Goal: Find specific page/section: Find specific page/section

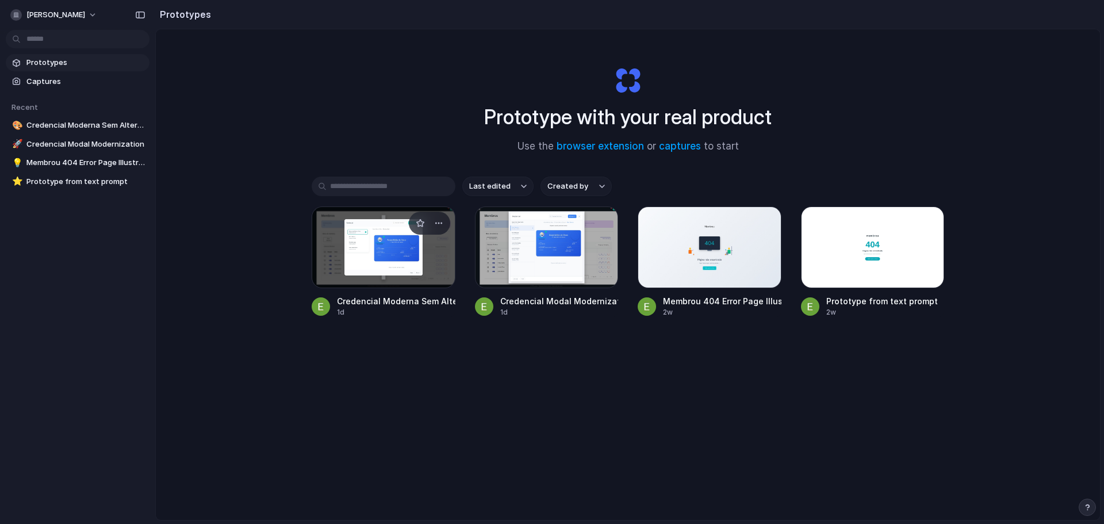
click at [388, 259] on div at bounding box center [384, 247] width 144 height 82
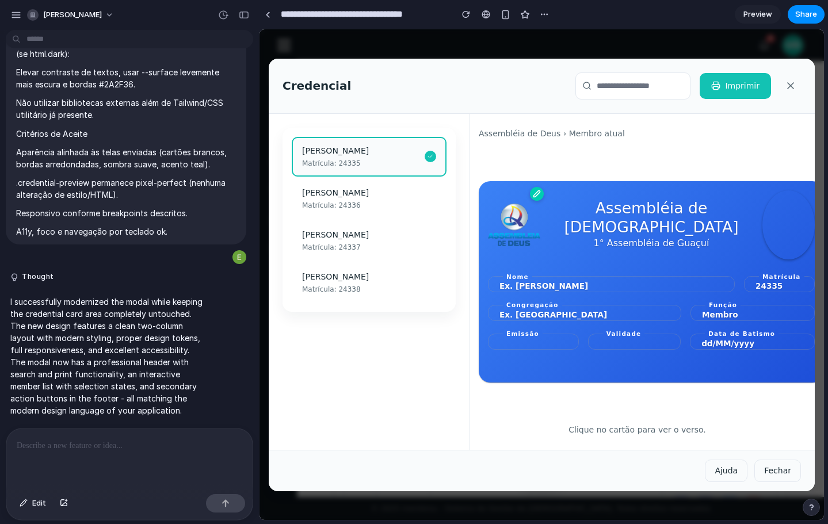
scroll to position [0, 14]
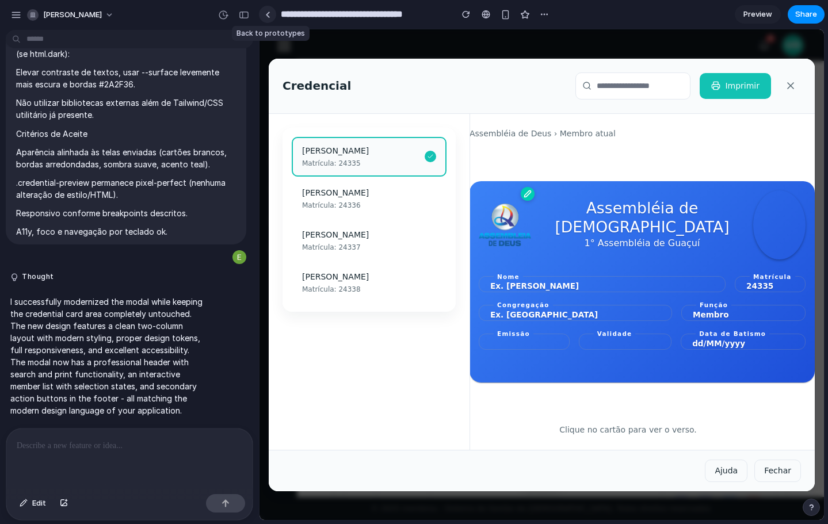
click at [269, 18] on link at bounding box center [267, 14] width 17 height 17
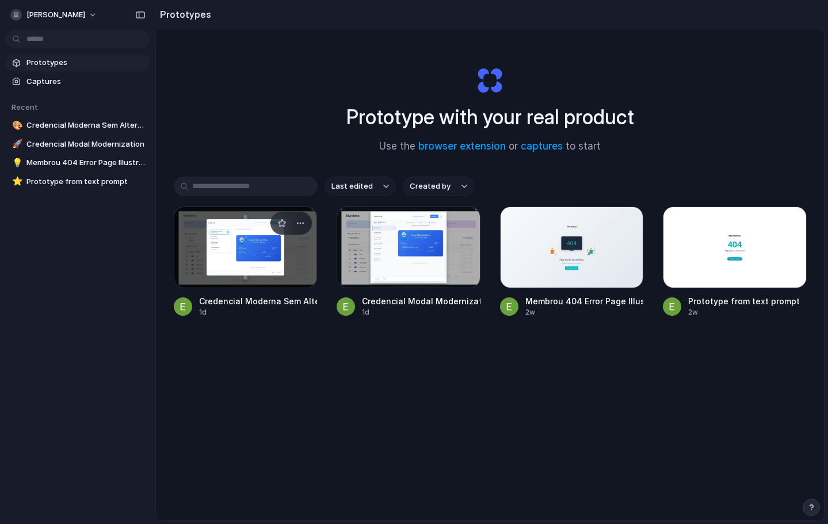
click at [265, 261] on div at bounding box center [246, 247] width 144 height 82
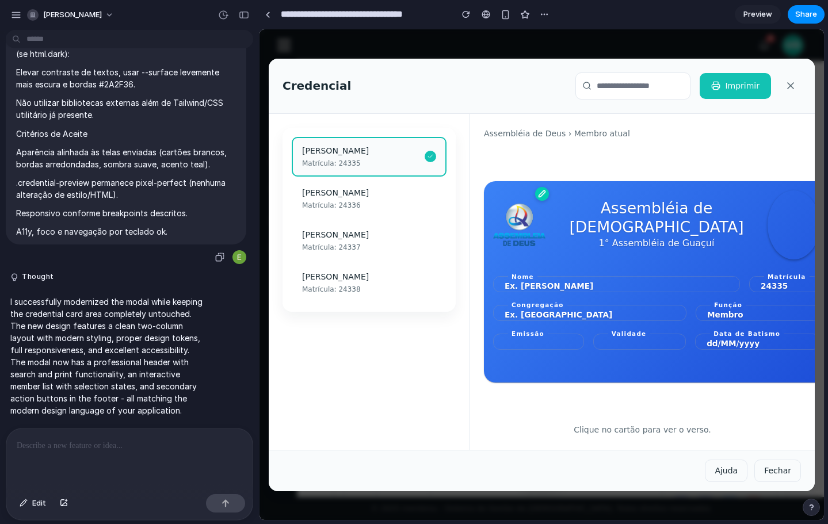
scroll to position [1878, 0]
click at [758, 14] on span "Preview" at bounding box center [757, 15] width 29 height 12
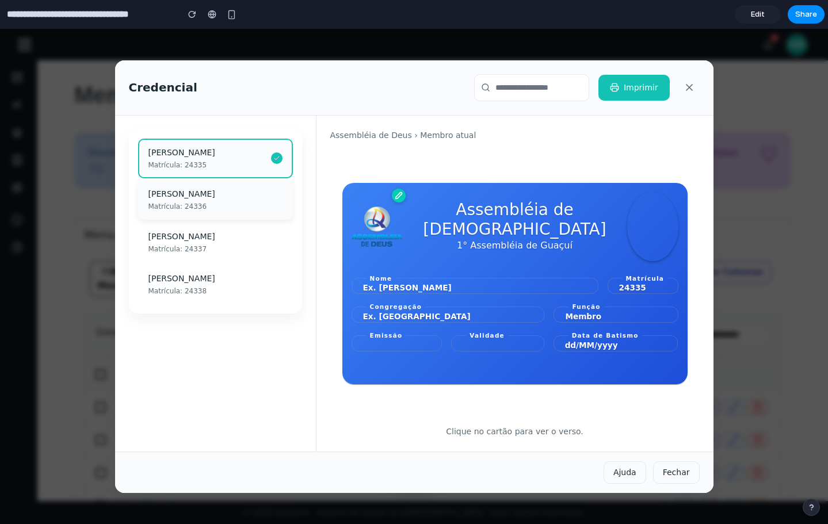
click at [196, 193] on div "[PERSON_NAME]" at bounding box center [215, 194] width 134 height 12
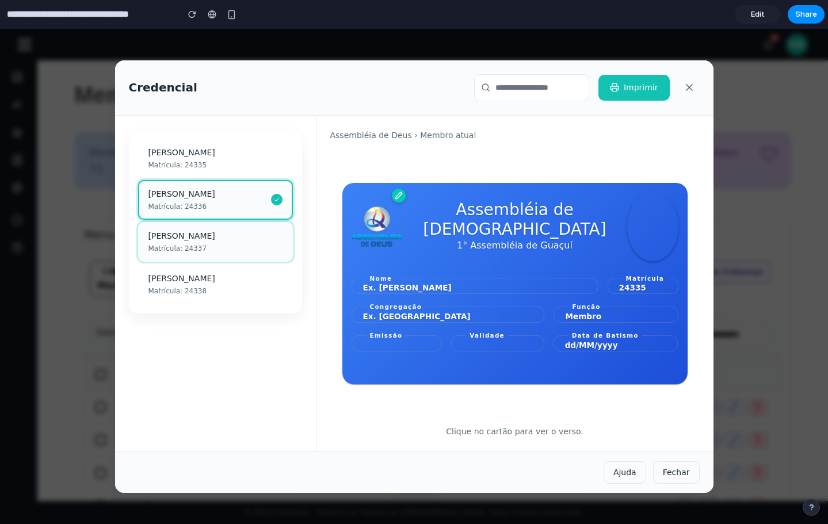
click at [188, 235] on div "[PERSON_NAME]" at bounding box center [215, 236] width 134 height 12
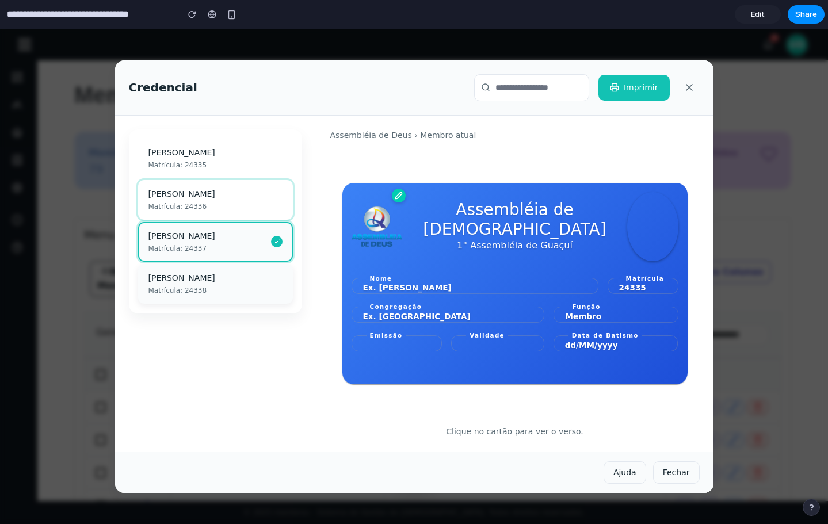
click at [178, 289] on div "Matrícula: 24338" at bounding box center [215, 290] width 134 height 10
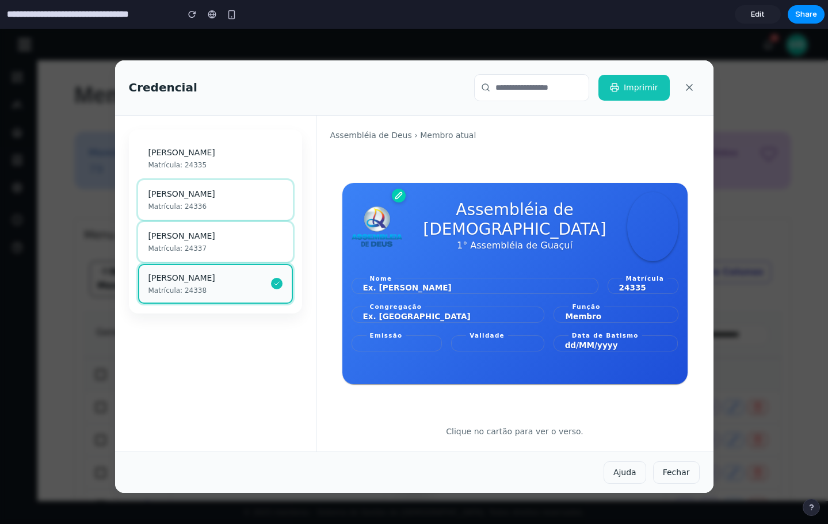
click at [507, 87] on input "Pesquisar membros" at bounding box center [531, 87] width 115 height 27
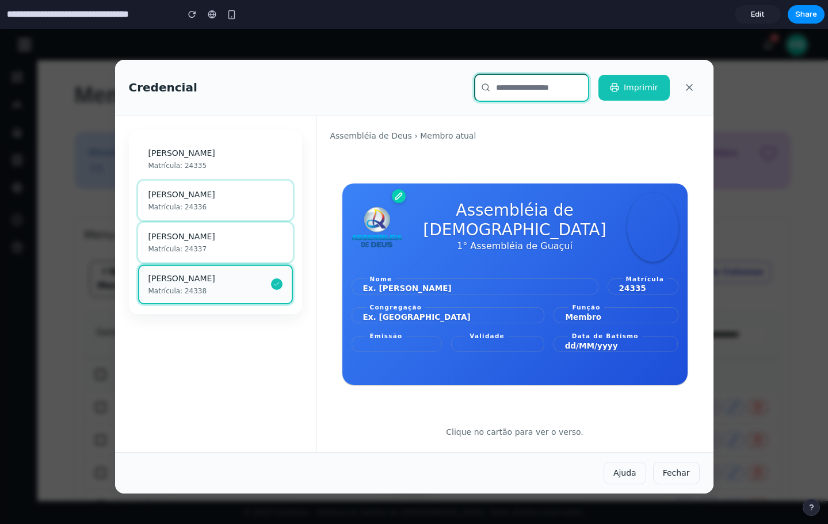
click at [386, 90] on div "Credencial Imprimir" at bounding box center [414, 88] width 598 height 56
